Goal: Obtain resource: Download file/media

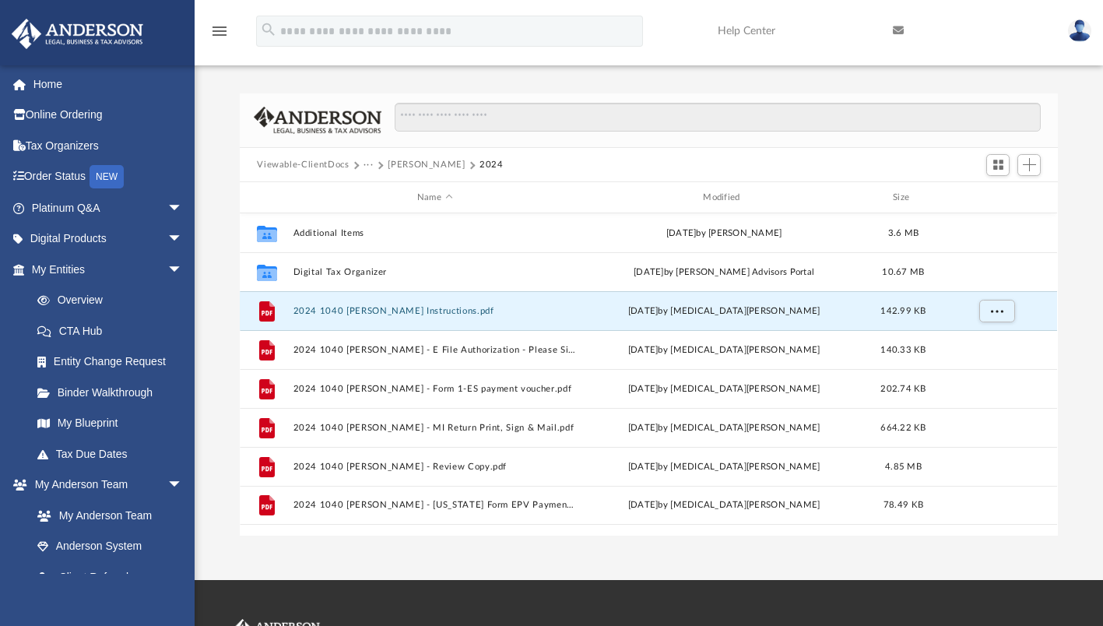
scroll to position [342, 806]
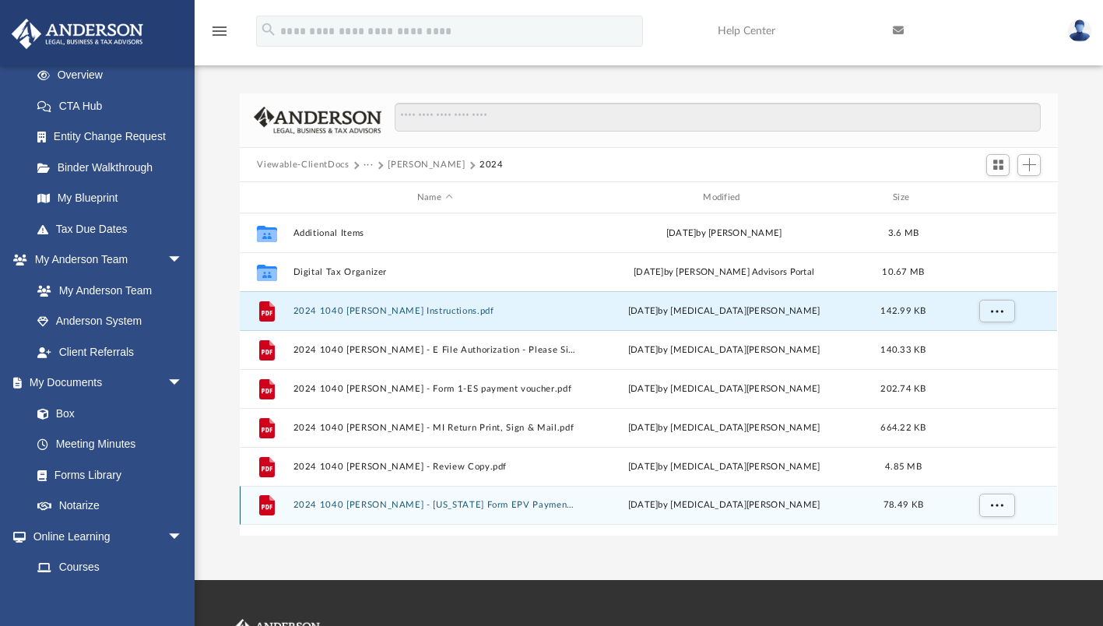
click at [421, 504] on button "2024 1040 [PERSON_NAME] - [US_STATE] Form EPV Payment Voucher.pdf" at bounding box center [434, 505] width 283 height 10
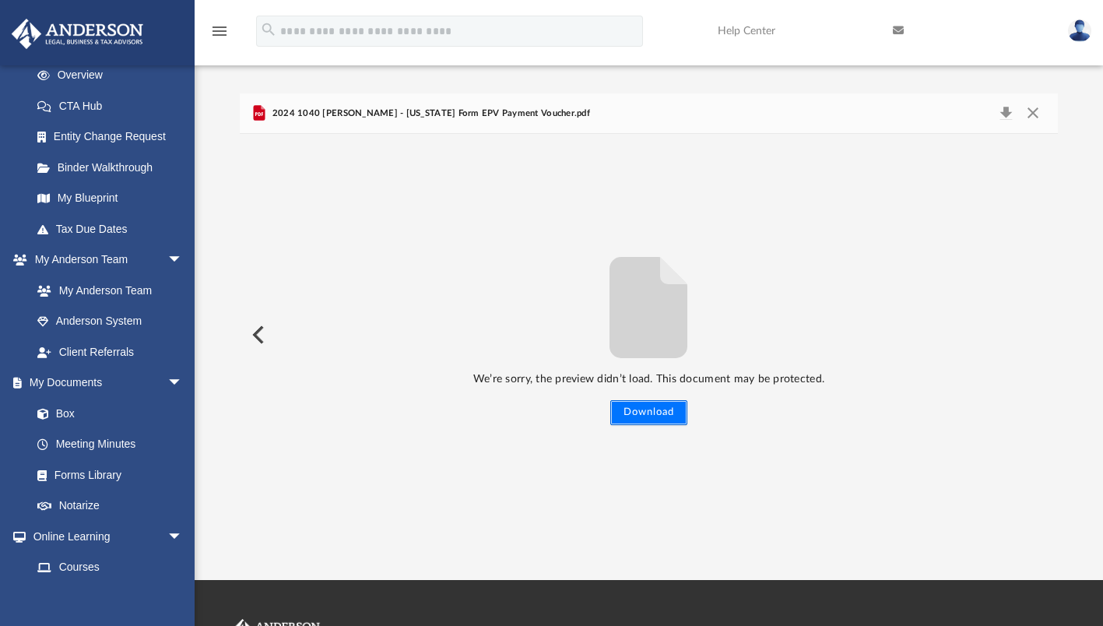
click at [641, 409] on button "Download" at bounding box center [648, 412] width 77 height 25
click at [1004, 118] on button "Download" at bounding box center [1006, 114] width 28 height 22
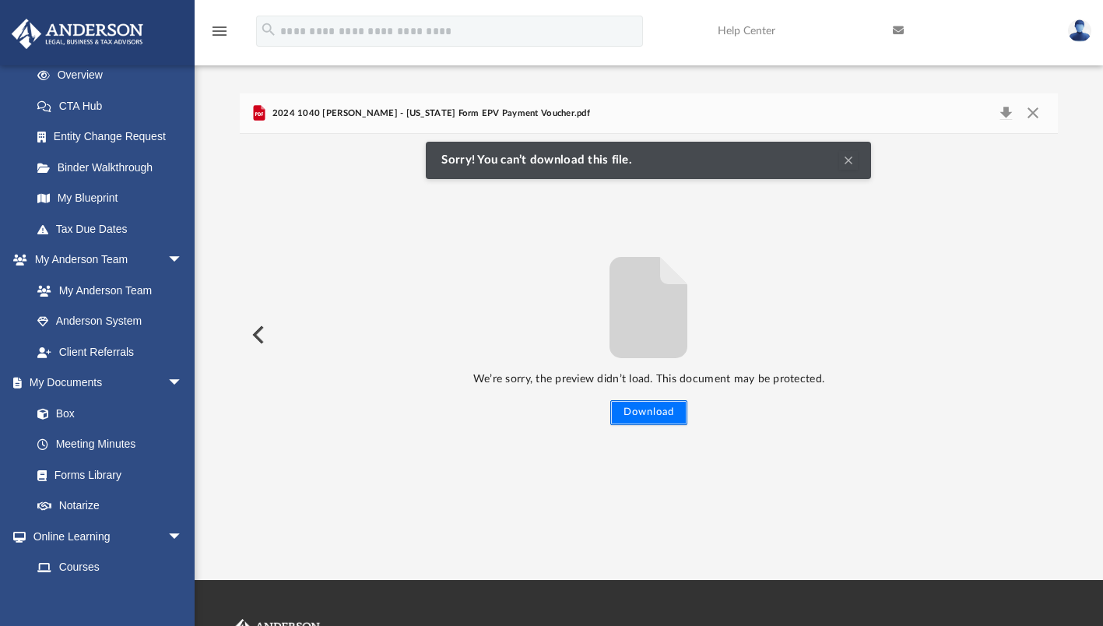
click at [650, 411] on button "Download" at bounding box center [648, 412] width 77 height 25
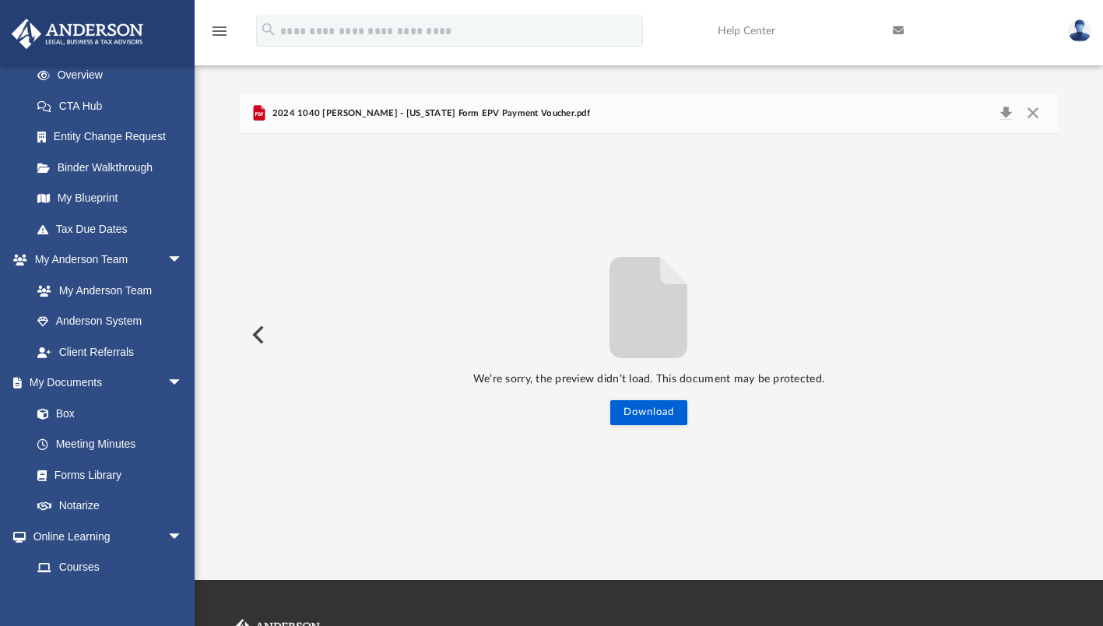
click at [259, 342] on button "Preview" at bounding box center [257, 335] width 34 height 44
click at [1032, 107] on button "Close" at bounding box center [1033, 114] width 28 height 22
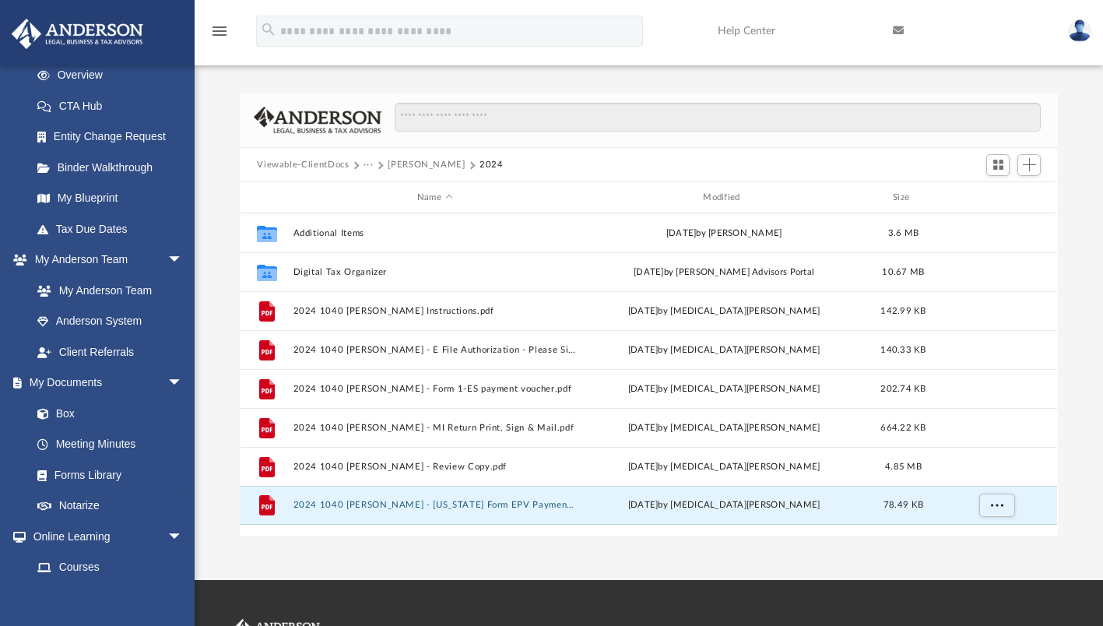
click at [409, 167] on button "[PERSON_NAME]" at bounding box center [426, 165] width 77 height 14
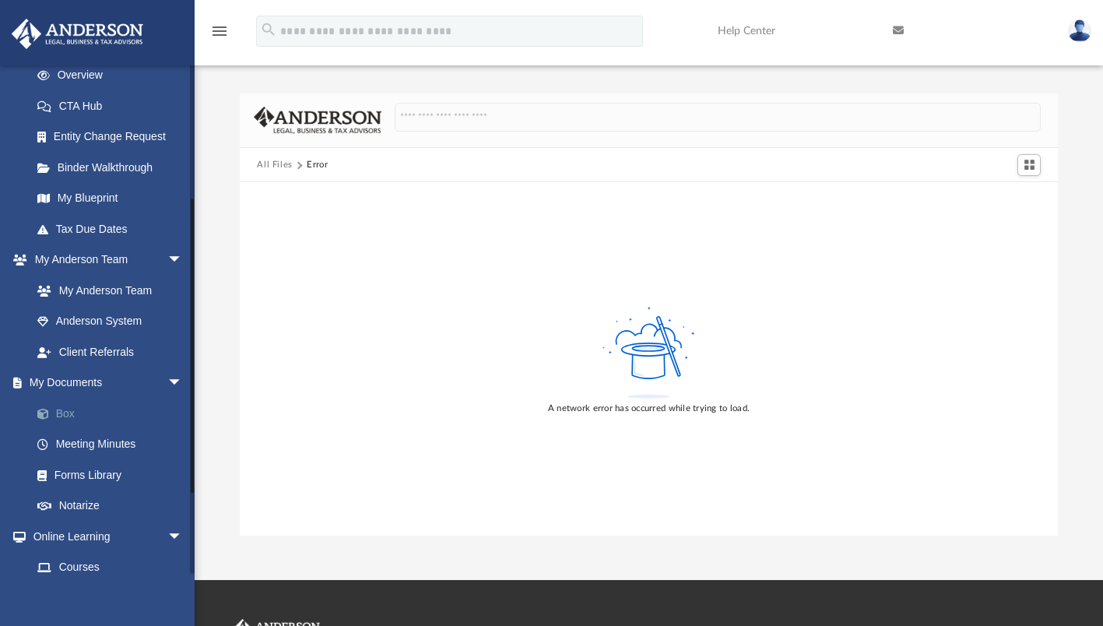
click at [62, 411] on link "Box" at bounding box center [114, 413] width 184 height 31
click at [93, 190] on link "My Blueprint" at bounding box center [114, 198] width 184 height 31
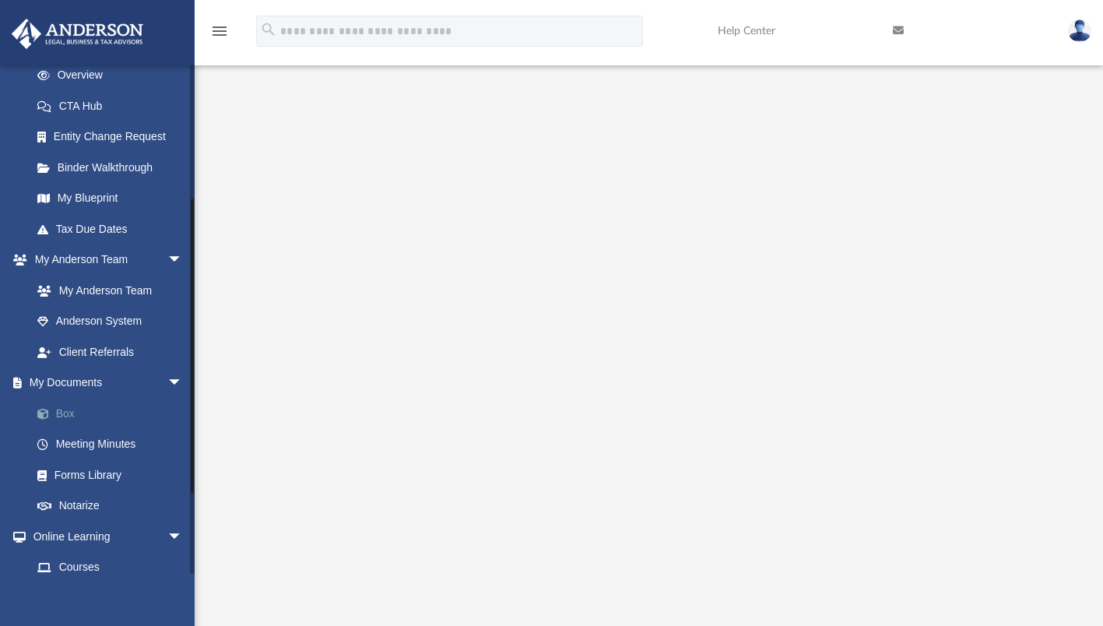
click at [61, 413] on link "Box" at bounding box center [114, 413] width 184 height 31
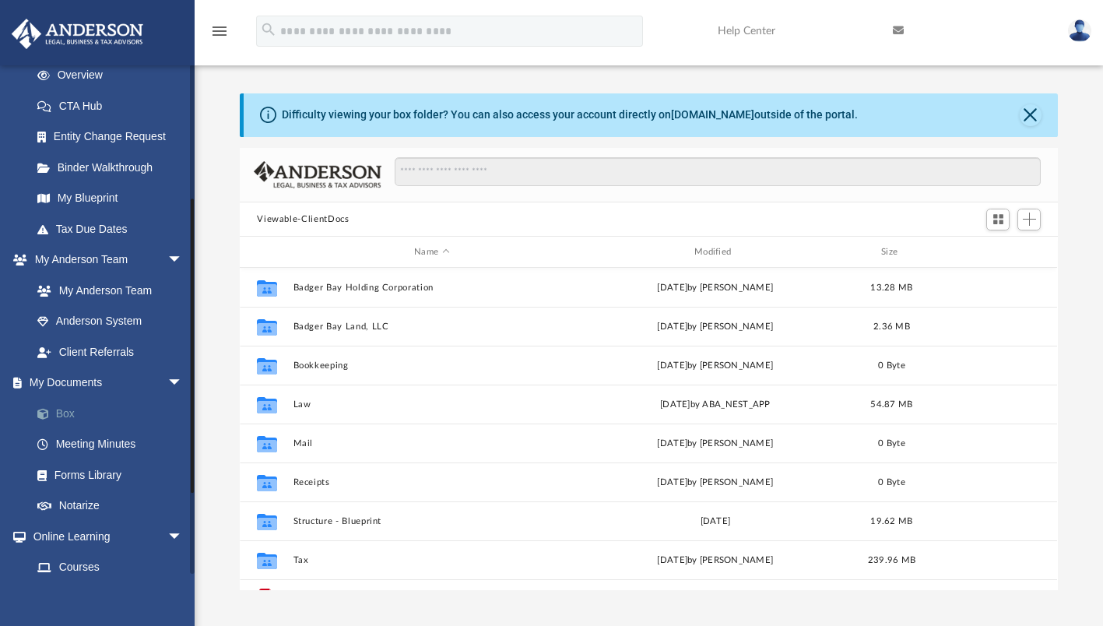
scroll to position [342, 806]
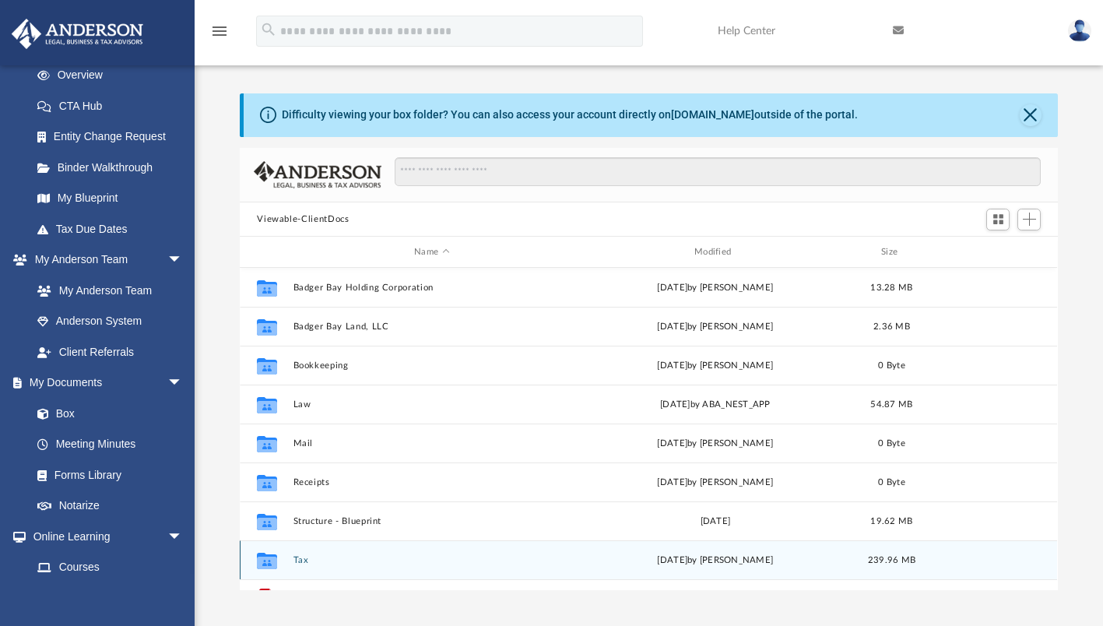
click at [303, 553] on div "Collaborated Folder Tax [DATE] by [PERSON_NAME] 239.96 MB" at bounding box center [648, 559] width 817 height 39
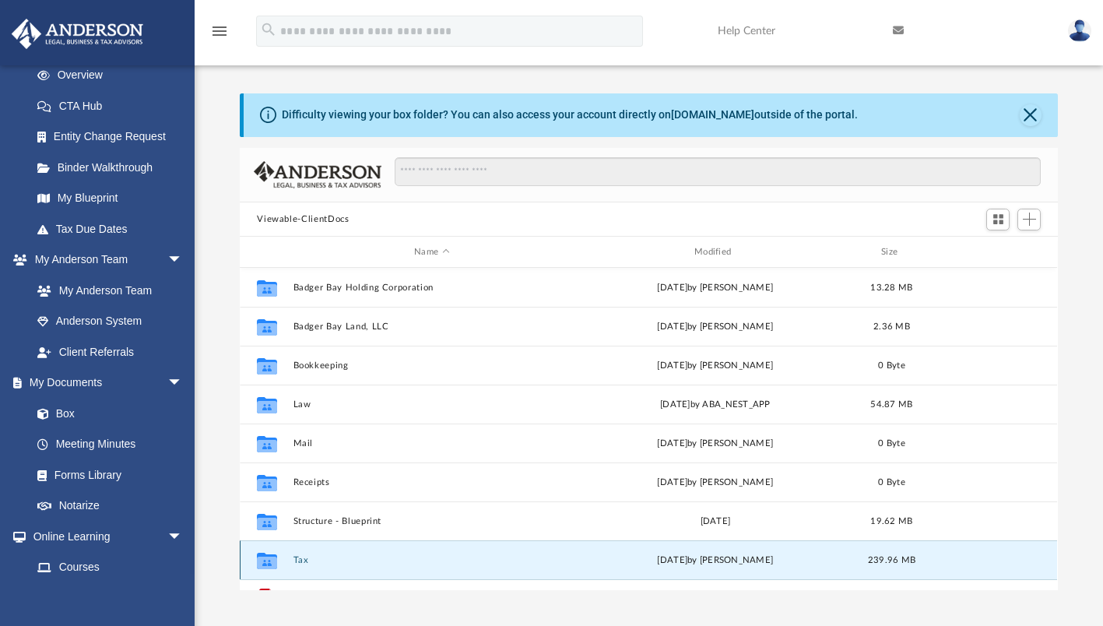
click at [301, 561] on button "Tax" at bounding box center [431, 560] width 277 height 10
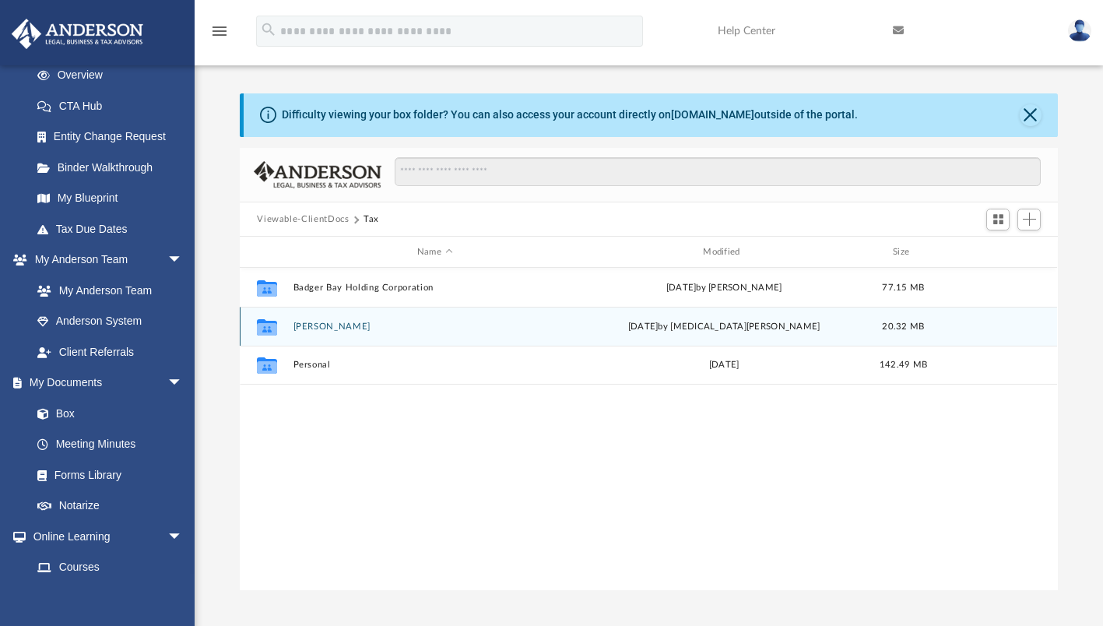
click at [314, 326] on button "[PERSON_NAME]" at bounding box center [434, 326] width 283 height 10
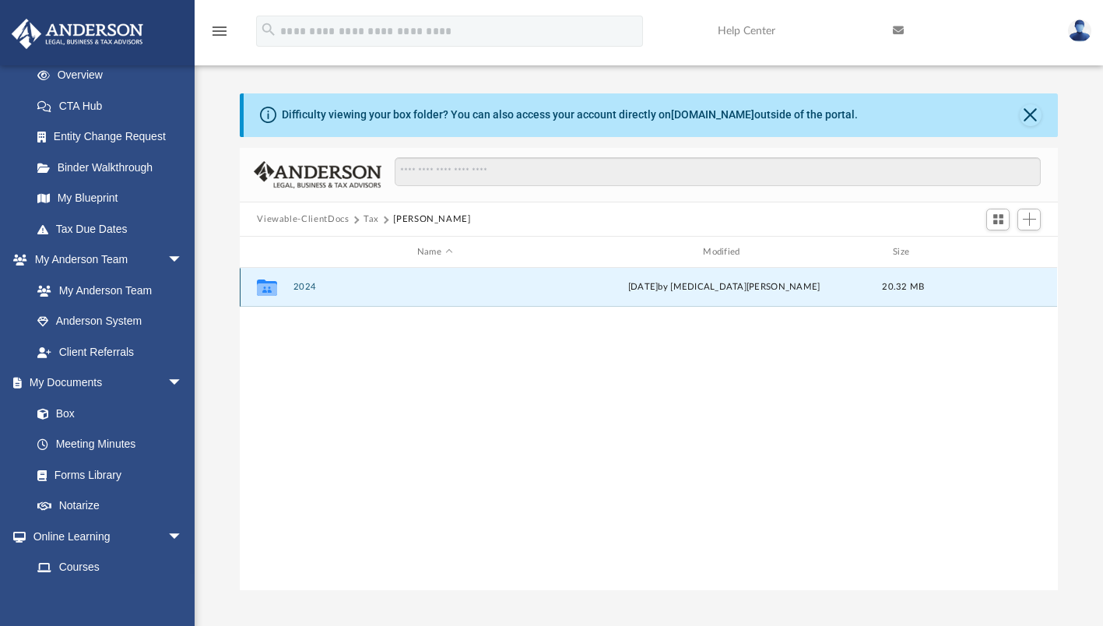
click at [311, 291] on button "2024" at bounding box center [434, 288] width 283 height 10
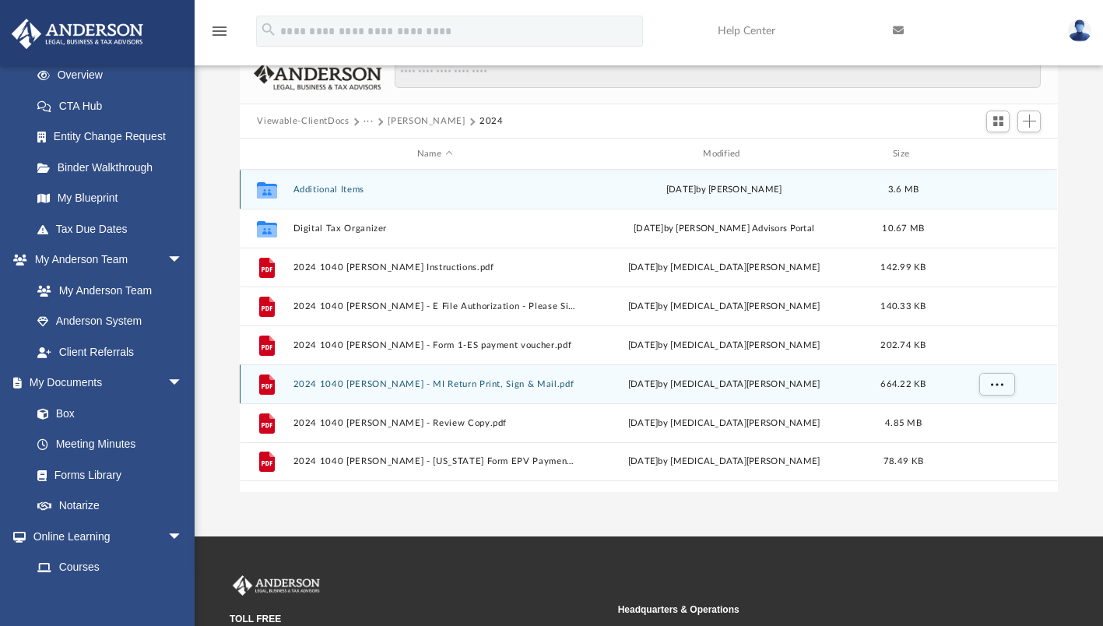
scroll to position [72, 0]
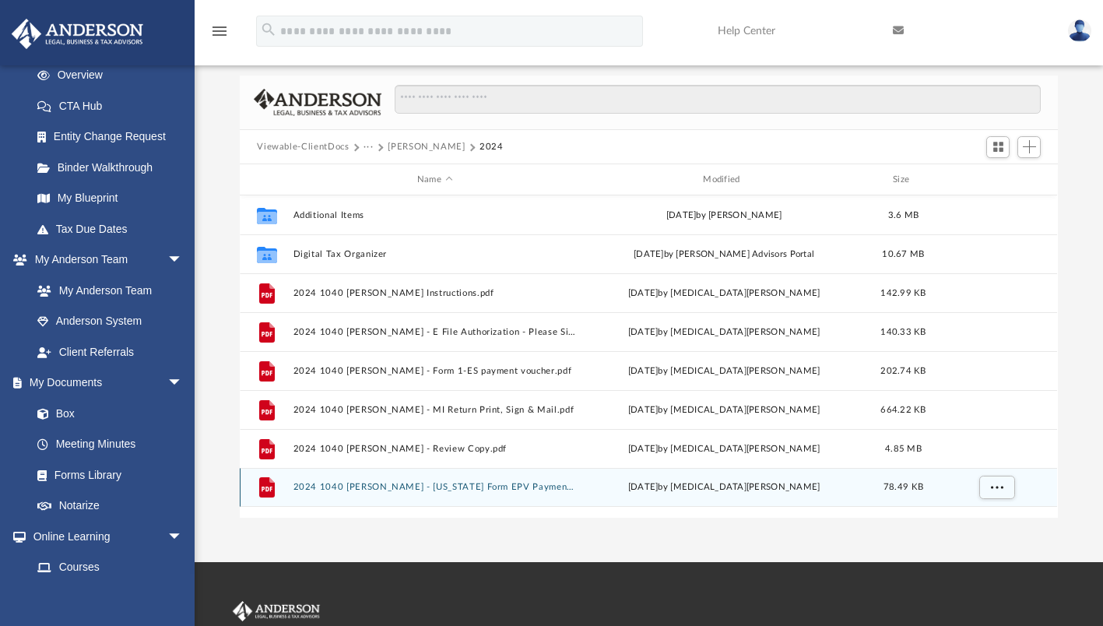
click at [434, 484] on button "2024 1040 [PERSON_NAME] - [US_STATE] Form EPV Payment Voucher.pdf" at bounding box center [434, 488] width 283 height 10
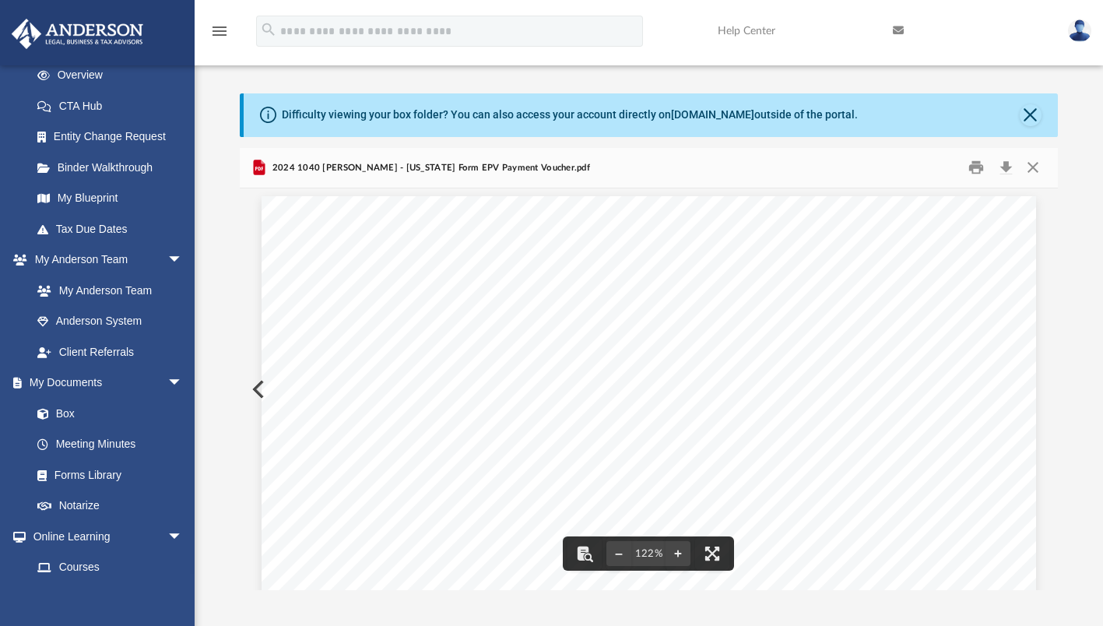
scroll to position [0, 0]
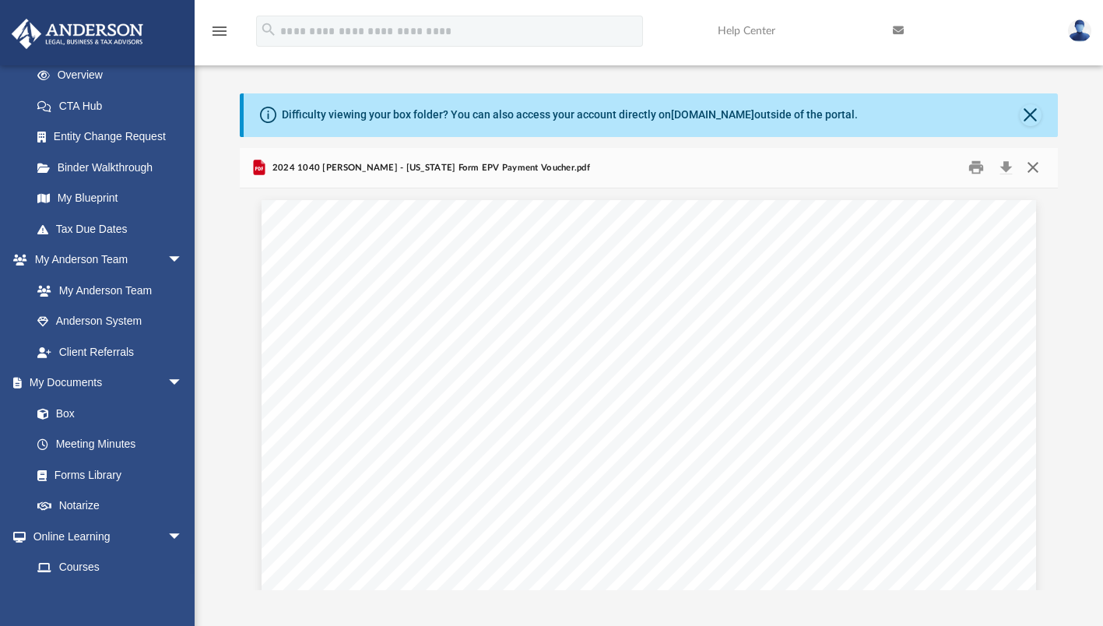
click at [1029, 164] on button "Close" at bounding box center [1033, 168] width 28 height 24
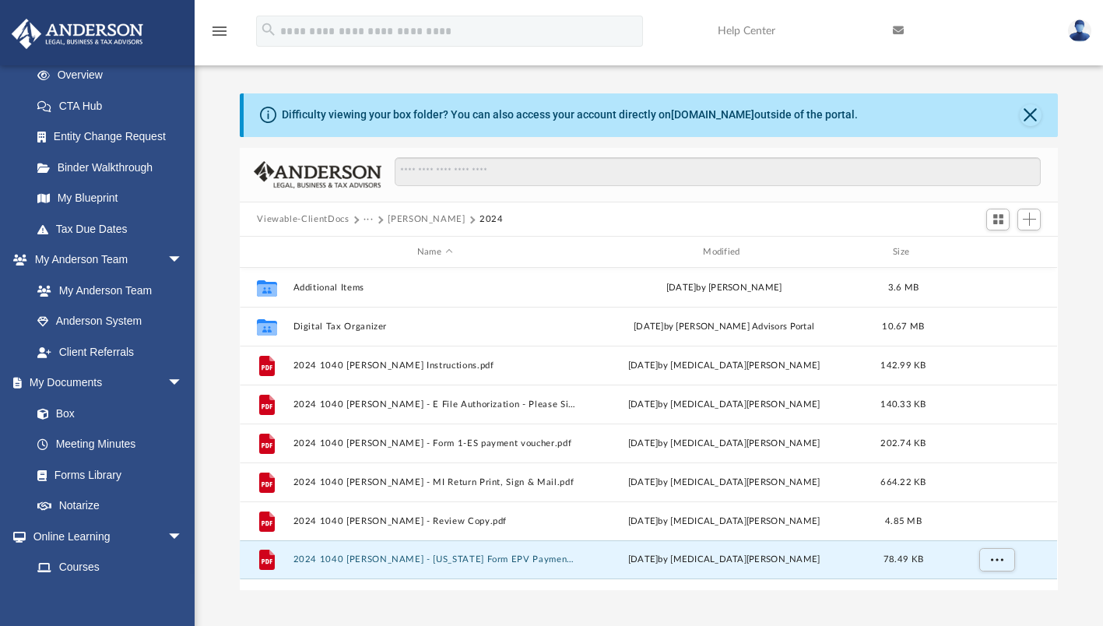
click at [415, 215] on button "[PERSON_NAME]" at bounding box center [426, 219] width 77 height 14
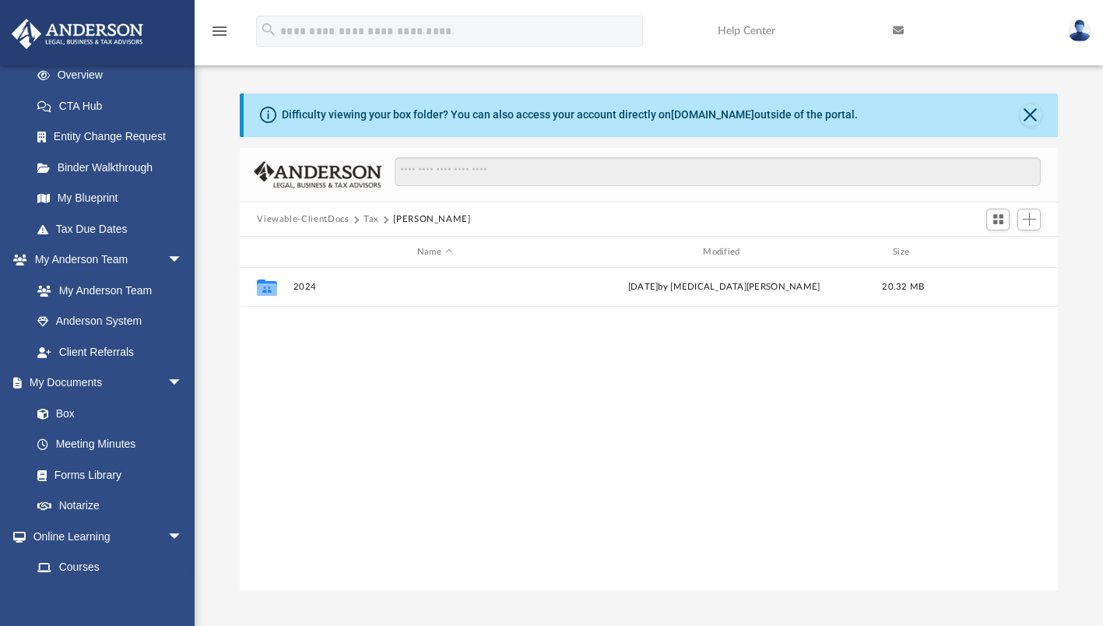
click at [367, 219] on button "Tax" at bounding box center [371, 219] width 16 height 14
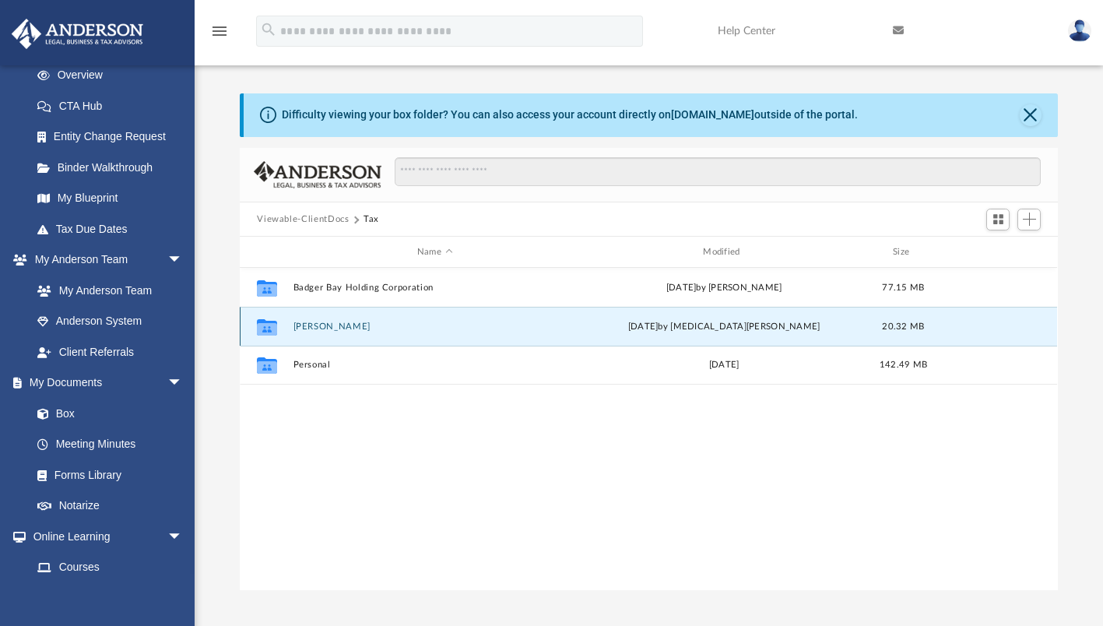
click at [313, 325] on button "[PERSON_NAME]" at bounding box center [434, 326] width 283 height 10
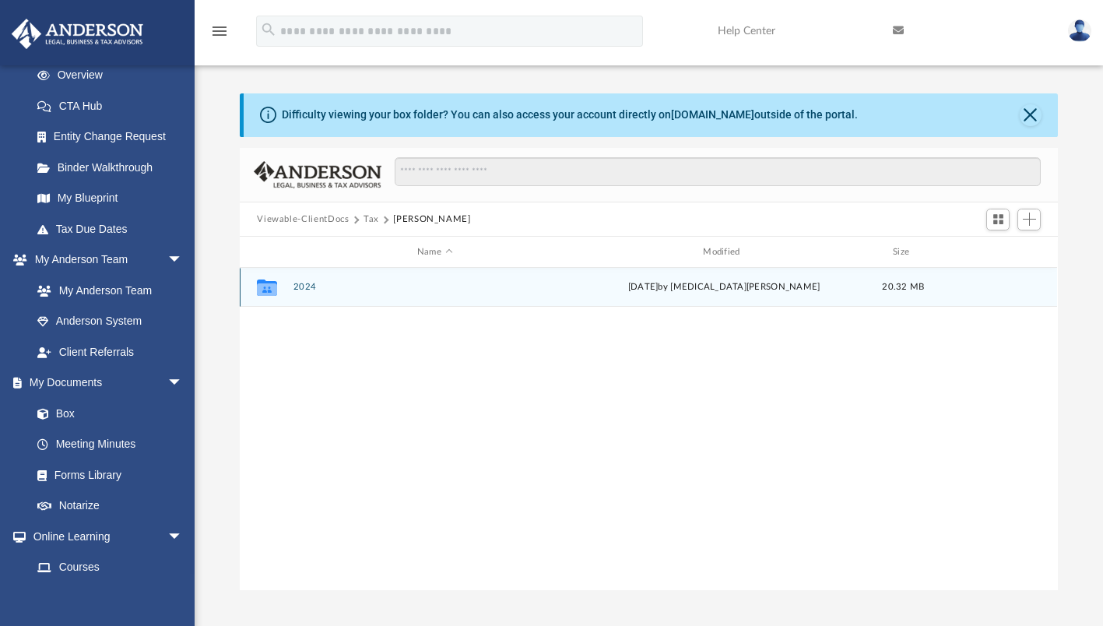
click at [307, 283] on button "2024" at bounding box center [434, 288] width 283 height 10
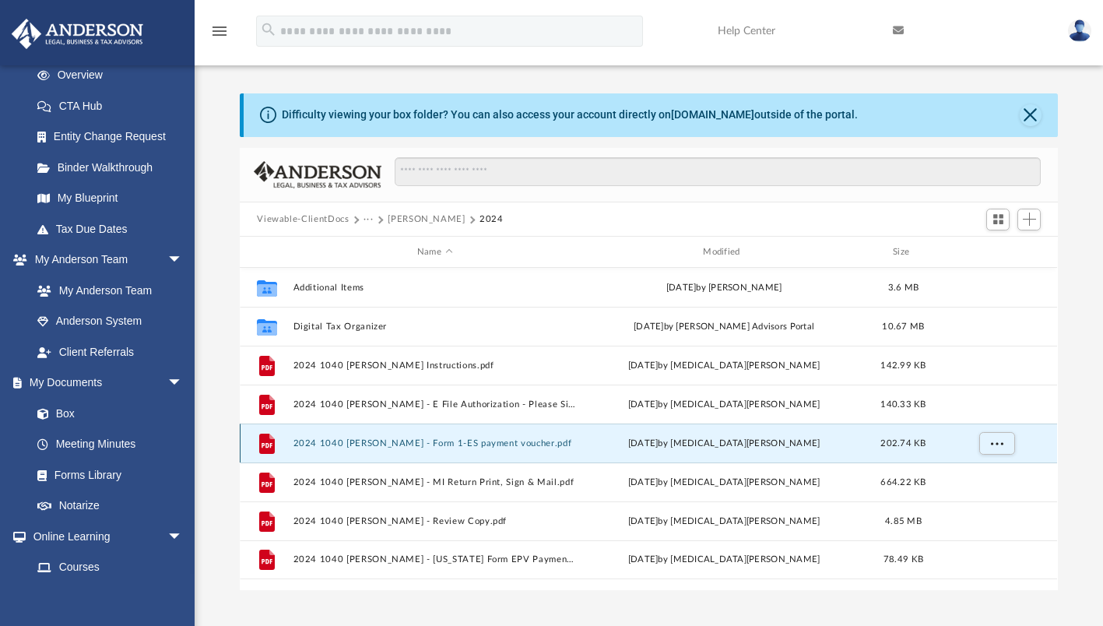
click at [440, 441] on button "2024 1040 [PERSON_NAME] - Form 1-ES payment voucher.pdf" at bounding box center [434, 443] width 283 height 10
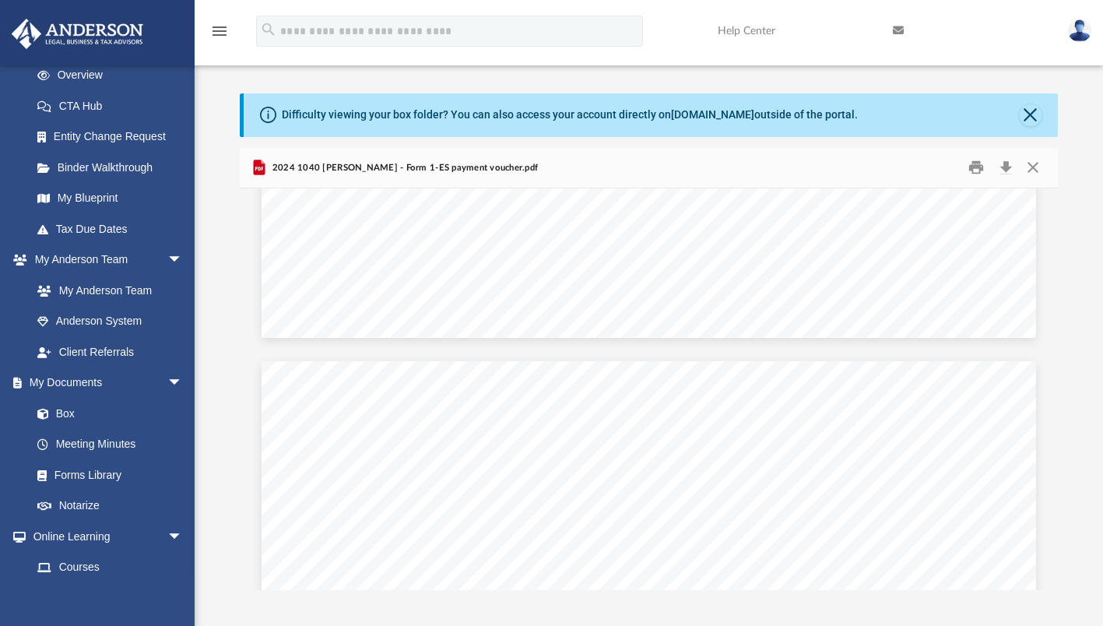
scroll to position [4160, 0]
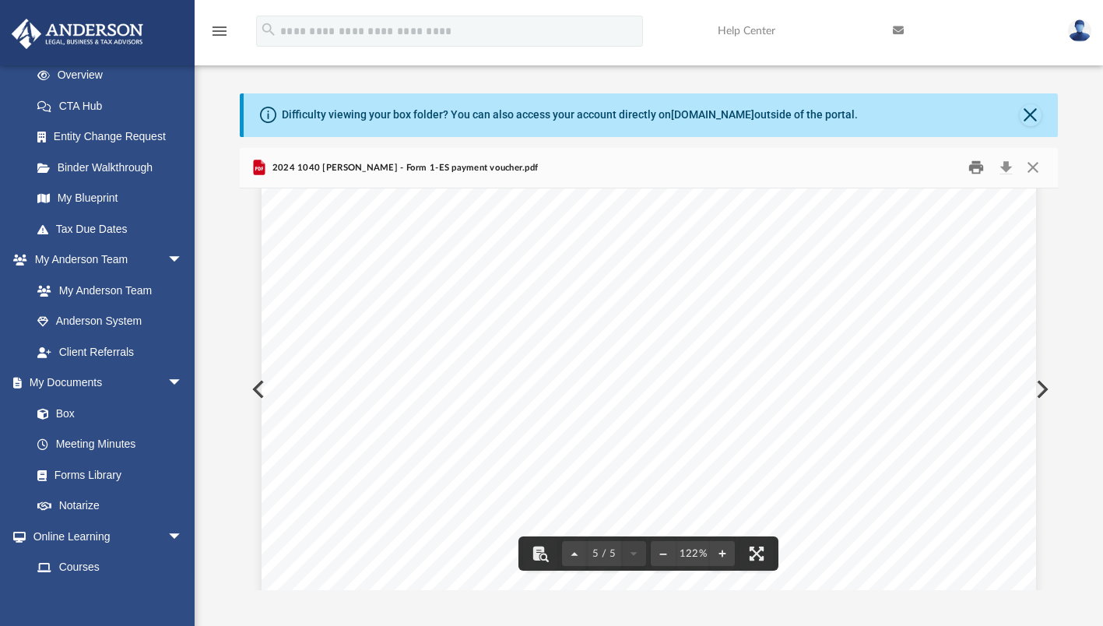
click at [971, 177] on button "Print" at bounding box center [975, 168] width 31 height 24
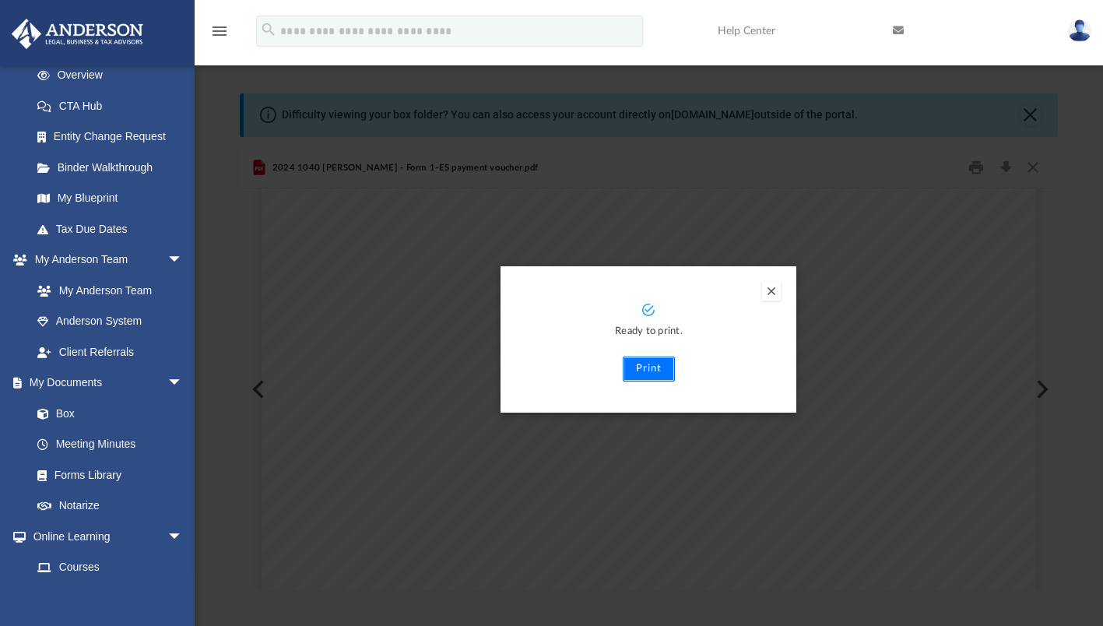
click at [638, 359] on button "Print" at bounding box center [649, 368] width 52 height 25
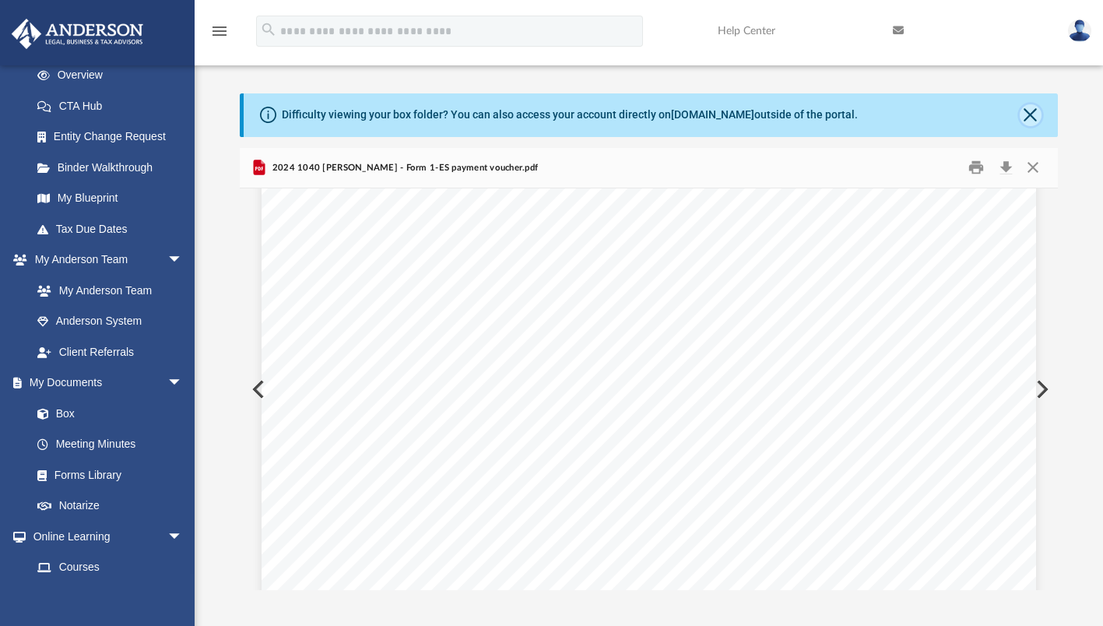
click at [1028, 113] on button "Close" at bounding box center [1031, 115] width 22 height 22
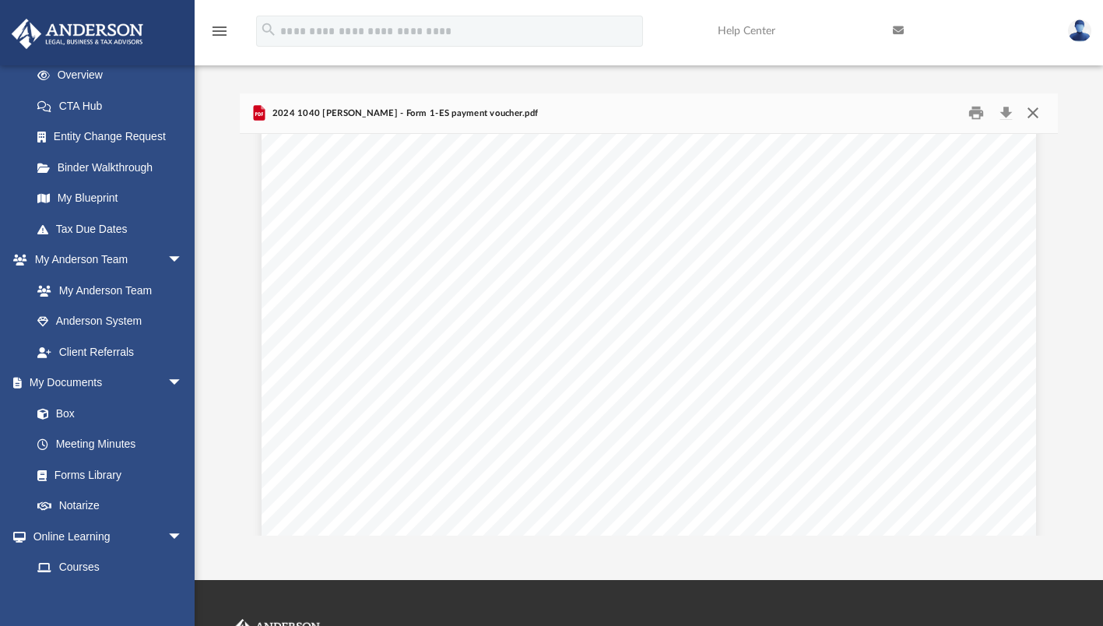
click at [1032, 118] on button "Close" at bounding box center [1033, 113] width 28 height 24
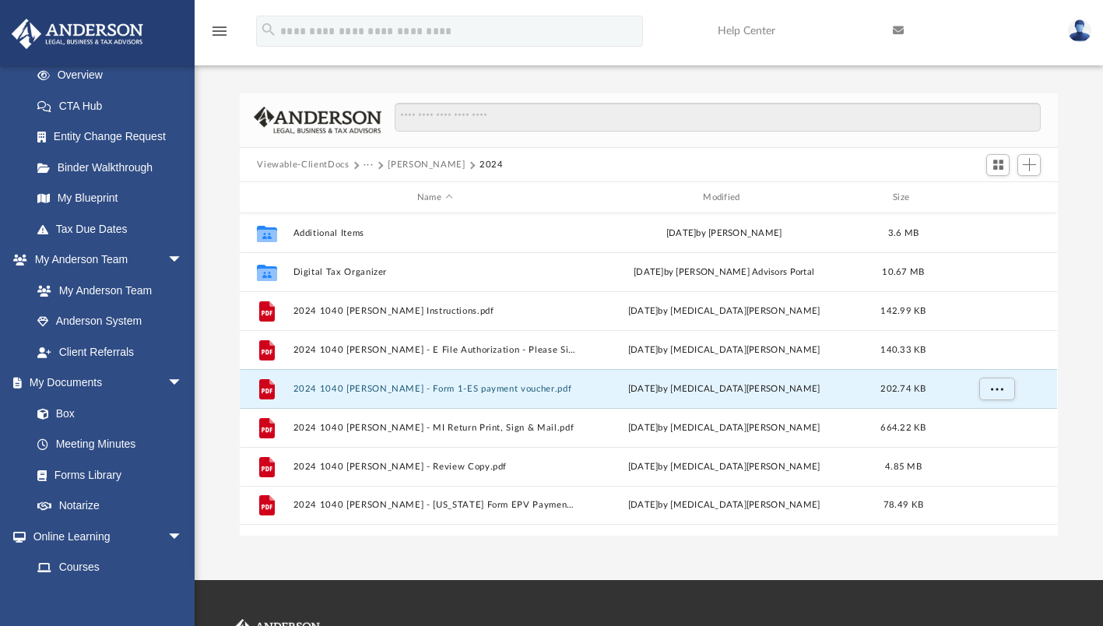
click at [321, 165] on button "Viewable-ClientDocs" at bounding box center [303, 165] width 92 height 14
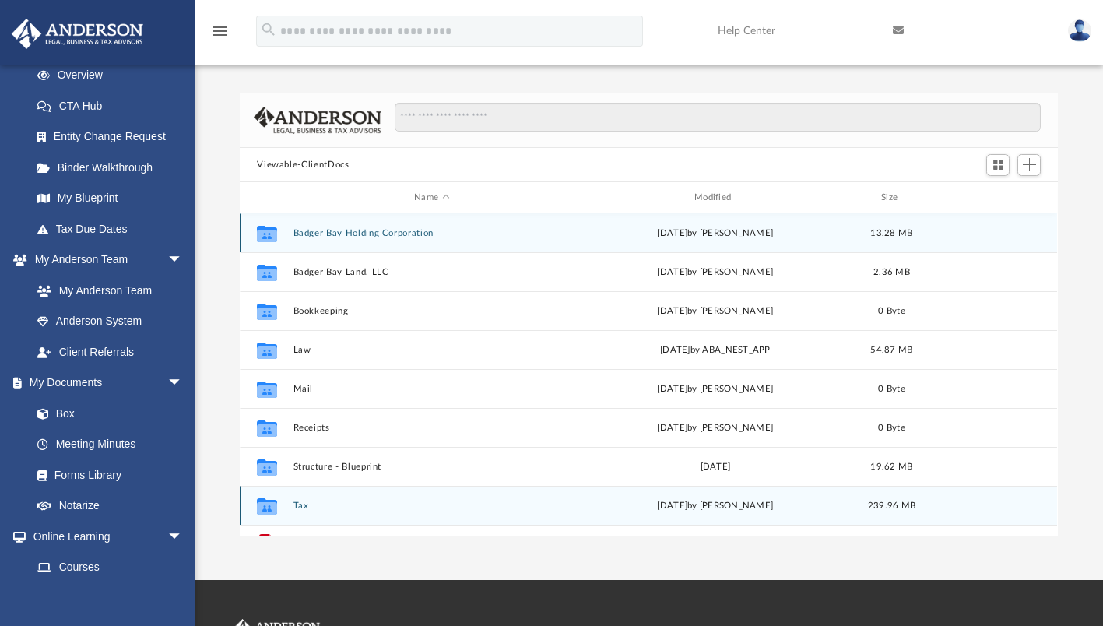
scroll to position [27, 0]
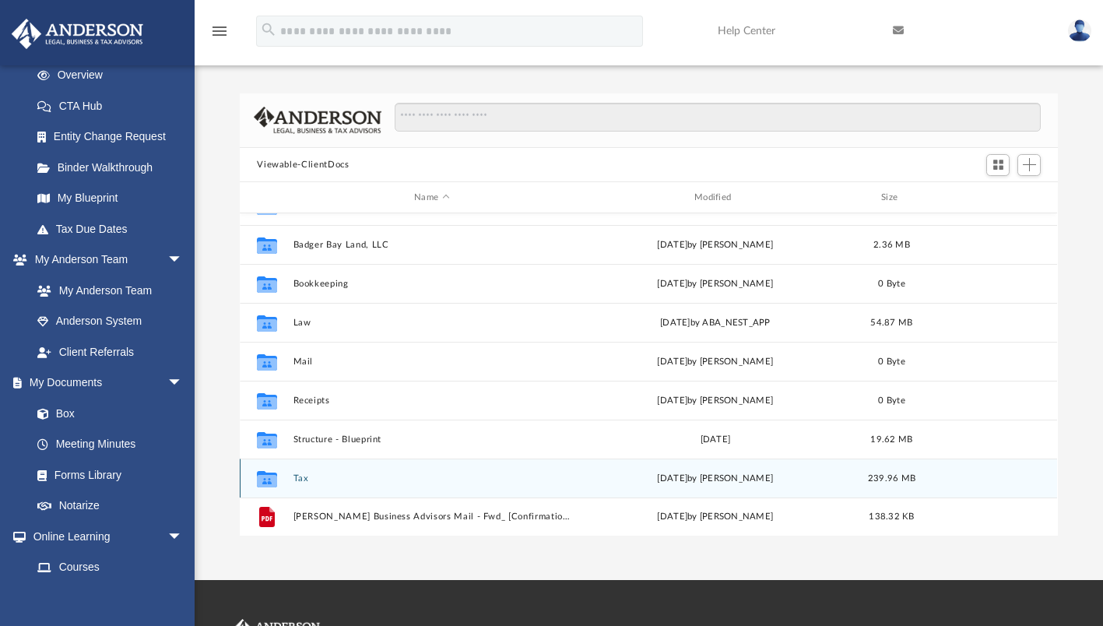
click at [306, 473] on button "Tax" at bounding box center [431, 478] width 277 height 10
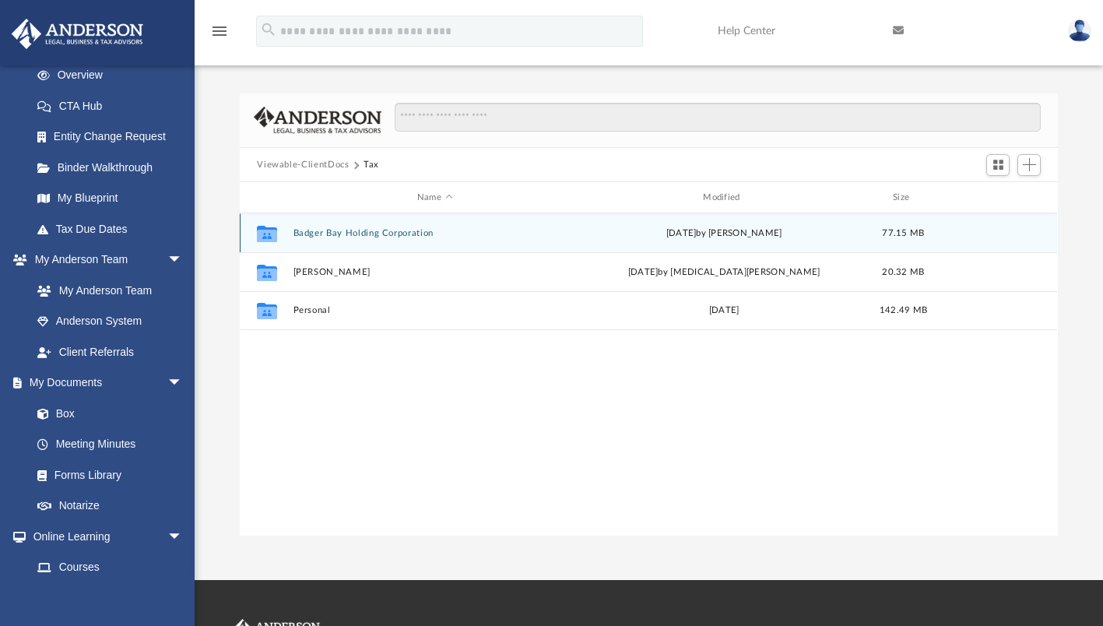
scroll to position [0, 0]
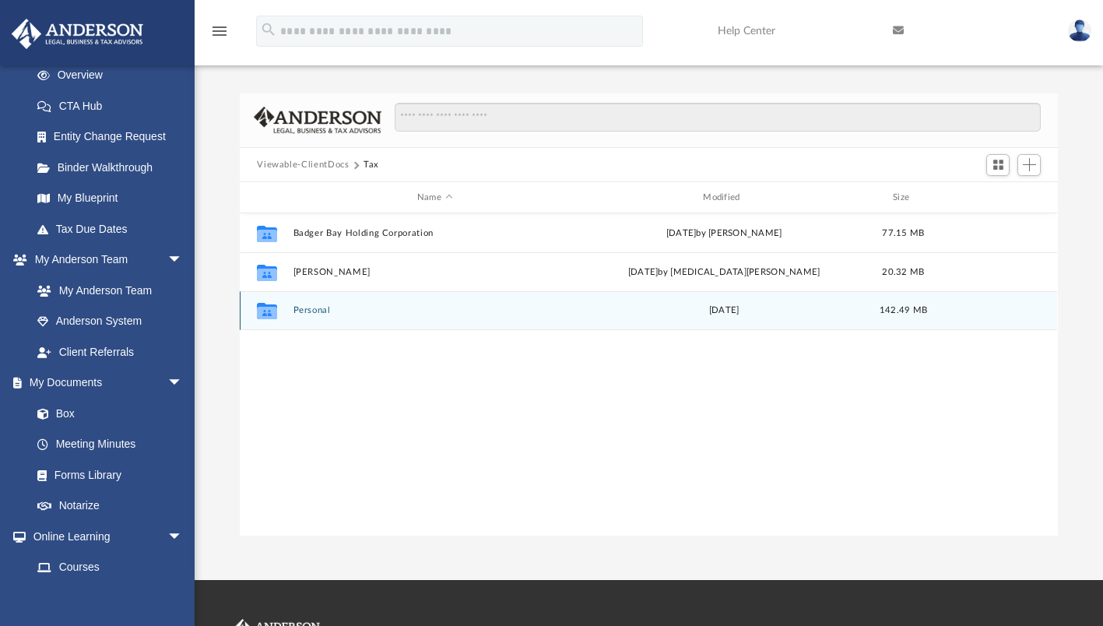
click at [313, 307] on button "Personal" at bounding box center [434, 311] width 283 height 10
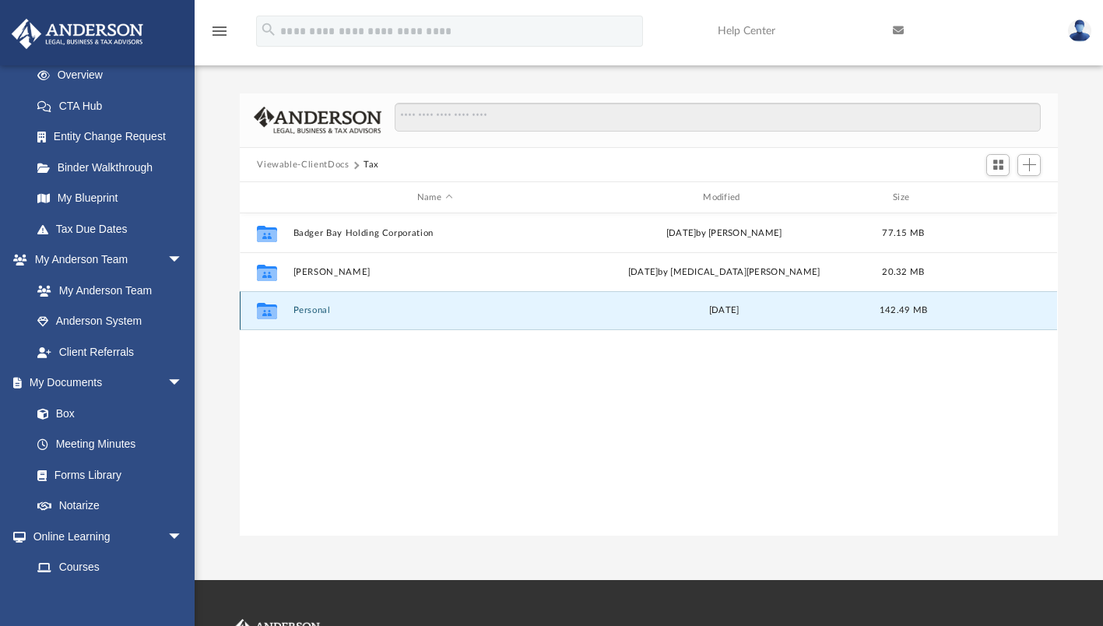
click at [313, 307] on button "Personal" at bounding box center [434, 311] width 283 height 10
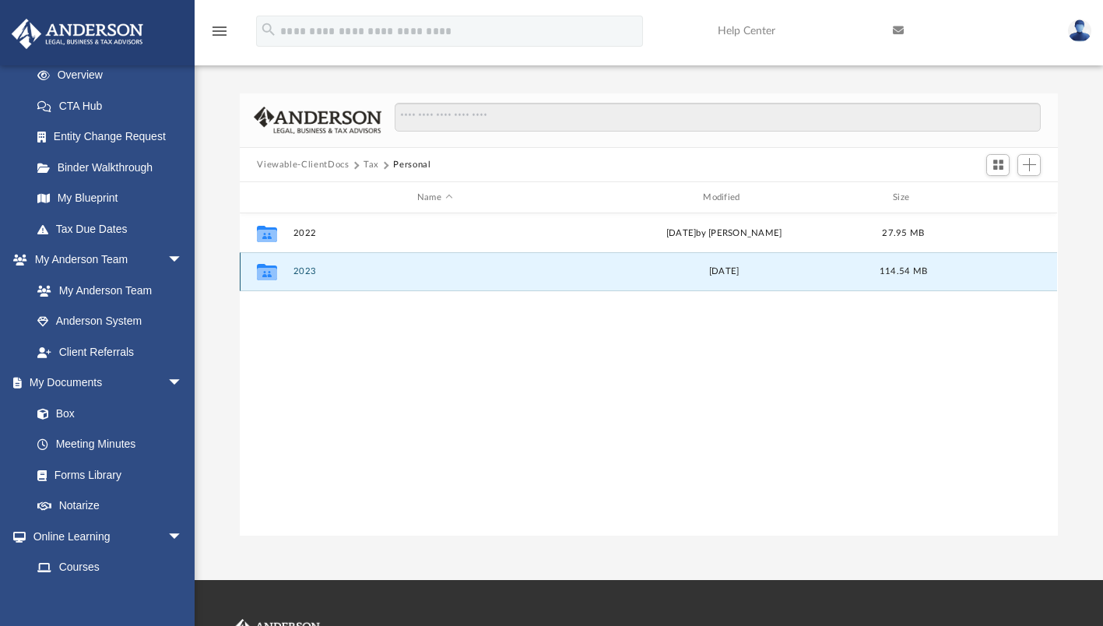
click at [302, 271] on button "2023" at bounding box center [434, 272] width 283 height 10
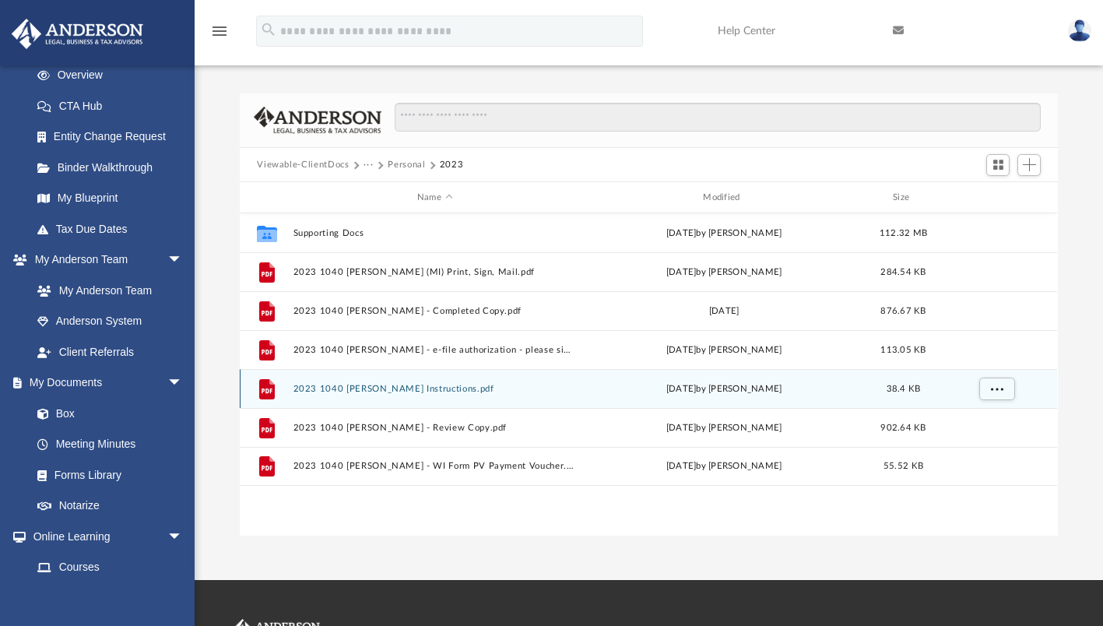
click at [333, 384] on button "2023 1040 [PERSON_NAME] Instructions.pdf" at bounding box center [434, 389] width 283 height 10
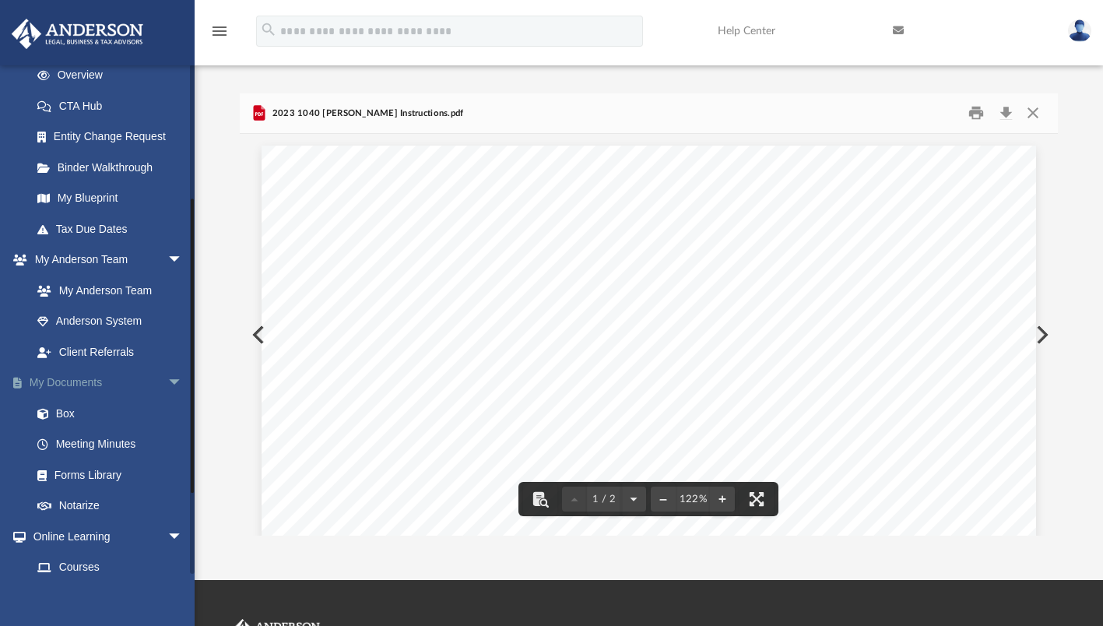
click at [86, 377] on link "My Documents arrow_drop_down" at bounding box center [108, 382] width 195 height 31
